Goal: Use online tool/utility

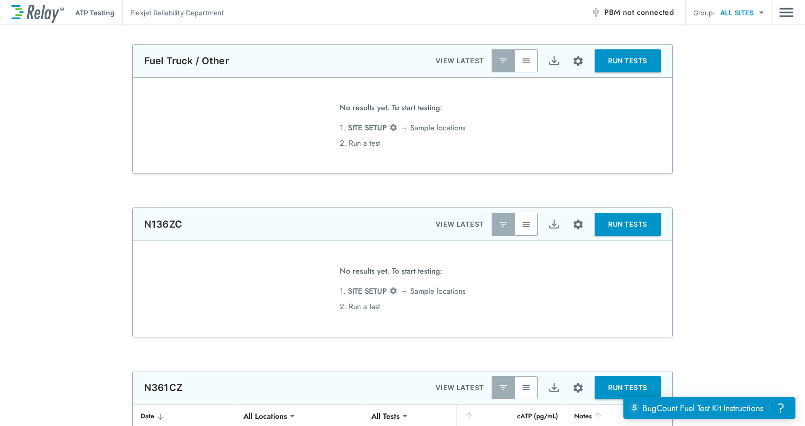
click at [743, 11] on body "**********" at bounding box center [402, 213] width 805 height 426
click at [738, 43] on li "Gulfstream 450" at bounding box center [749, 37] width 73 height 17
type input "**********"
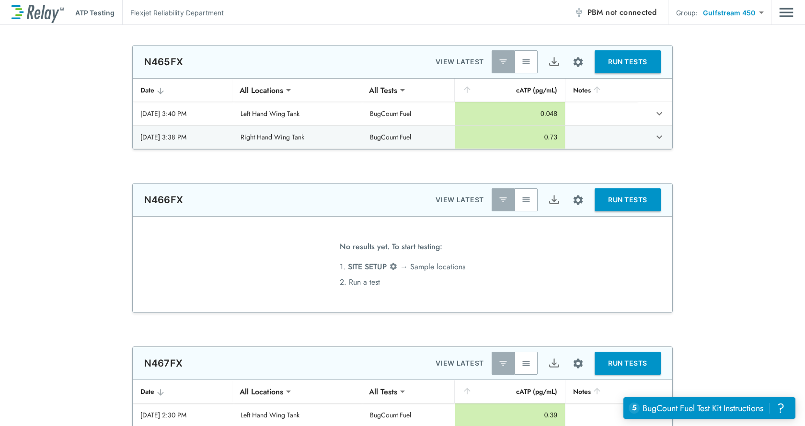
scroll to position [1870, 0]
